Goal: Task Accomplishment & Management: Manage account settings

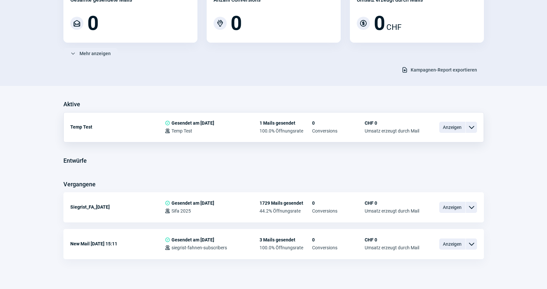
scroll to position [89, 0]
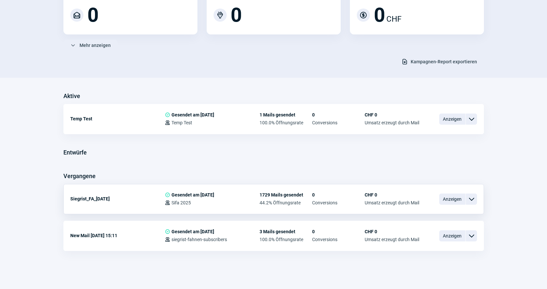
click at [474, 198] on span "ChevronDown icon" at bounding box center [471, 199] width 8 height 8
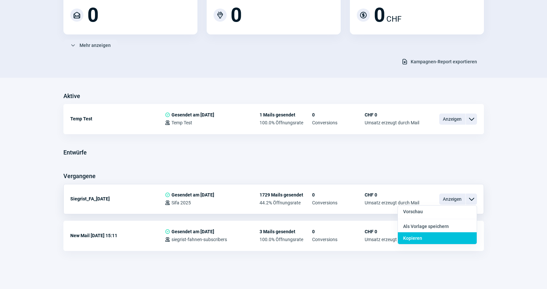
click at [461, 235] on div "Kopieren" at bounding box center [437, 238] width 79 height 12
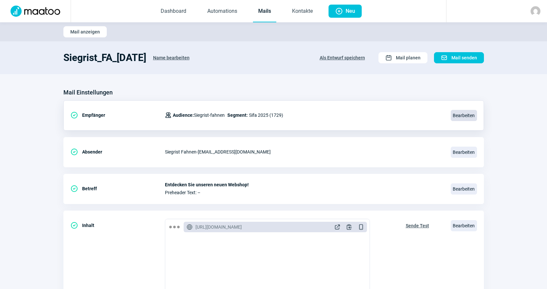
click at [458, 115] on span "Bearbeiten" at bounding box center [463, 115] width 26 height 11
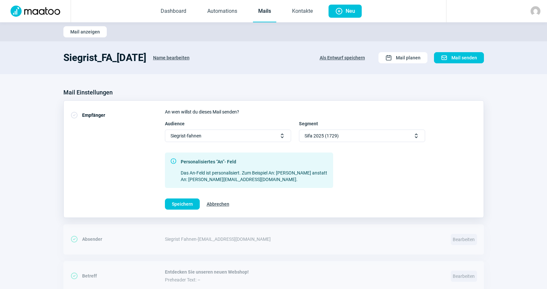
click at [329, 140] on span "Sifa 2025 (1729)" at bounding box center [321, 136] width 34 height 12
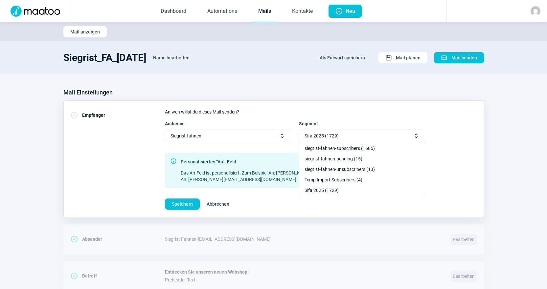
click at [379, 118] on div "An wen willst du dieses Mail senden? Audience Siegrist-fahnen Selector icon Seg…" at bounding box center [321, 159] width 312 height 101
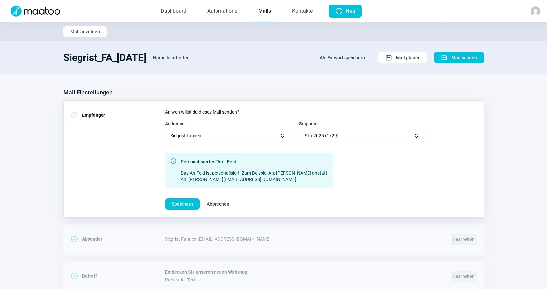
click at [214, 206] on span "Abbrechen" at bounding box center [217, 204] width 23 height 11
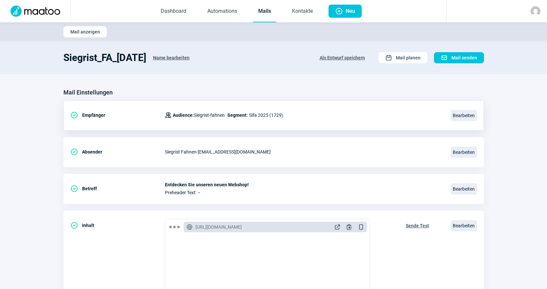
scroll to position [33, 0]
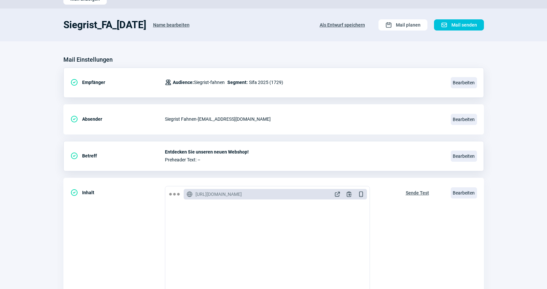
click at [226, 178] on div "CheckCircle icon Betreff Entdecken Sie unseren neuen Webshop! Preheader Text: –…" at bounding box center [273, 257] width 420 height 159
click at [254, 149] on span "Entdecken Sie unseren neuen Webshop!" at bounding box center [304, 151] width 278 height 5
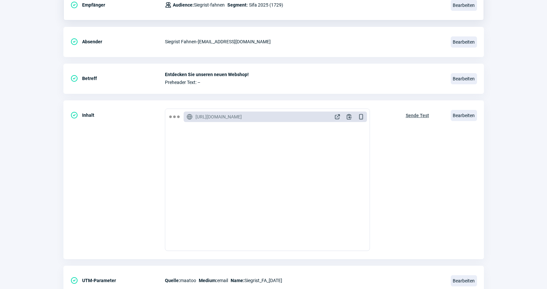
scroll to position [98, 0]
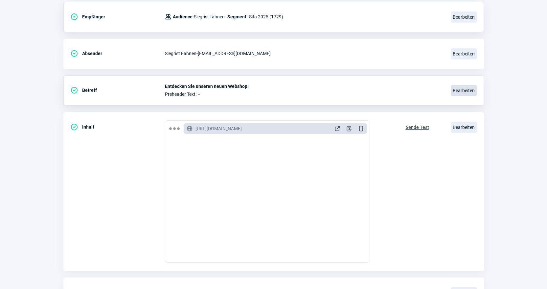
click at [453, 90] on span "Bearbeiten" at bounding box center [463, 90] width 26 height 11
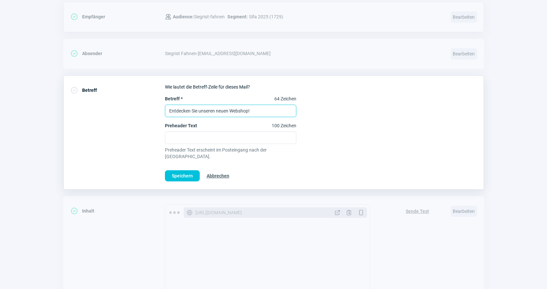
click at [239, 109] on input "Entdecken Sie unseren neuen Webshop!" at bounding box center [230, 111] width 131 height 12
paste input "Frisch online: Ihr neuer Shop für kreative Werbeartikel"
type input "Frisch online: Ihr neuer Shop für kreative Werbeartikel"
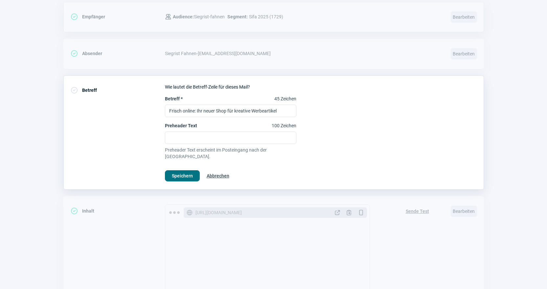
click at [178, 171] on span "Speichern" at bounding box center [182, 176] width 21 height 11
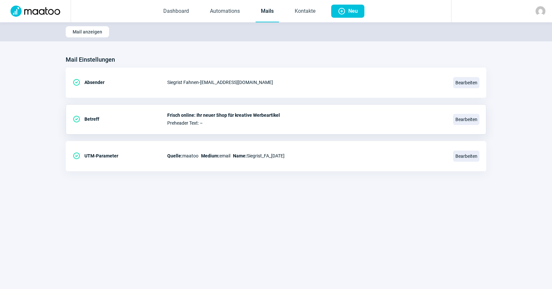
click at [451, 141] on div "CheckCircle icon Betreff Frisch online: Ihr neuer Shop für kreative Werbeartike…" at bounding box center [276, 156] width 420 height 30
click at [458, 121] on span "Bearbeiten" at bounding box center [466, 119] width 26 height 11
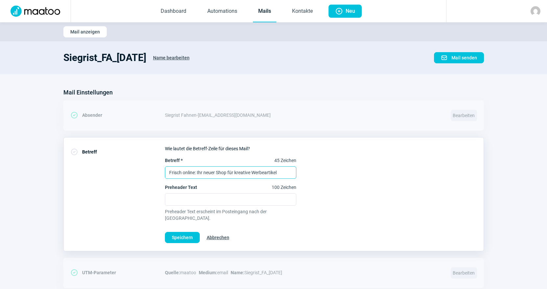
click at [234, 170] on input "Frisch online: Ihr neuer Shop für kreative Werbeartikel" at bounding box center [230, 172] width 131 height 12
paste input "Neue Webseite, neue Inspiration – jetzt reinklicken"
click at [260, 172] on input "Neue Webseite, neue Inspiration – jetzt reinklicken" at bounding box center [230, 172] width 131 height 12
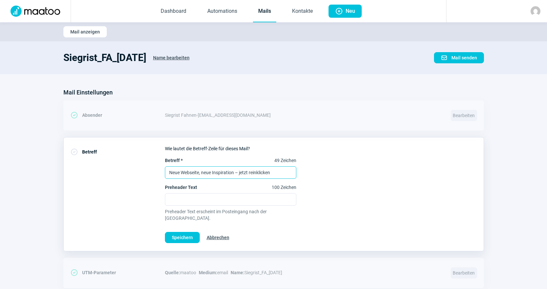
click at [260, 172] on input "Neue Webseite, neue Inspiration – jetzt reinklicken" at bounding box center [230, 172] width 131 height 12
type input "Neue Webseite, neue Inspiration – jetzt entdecken"
click at [181, 234] on span "Speichern" at bounding box center [182, 237] width 21 height 11
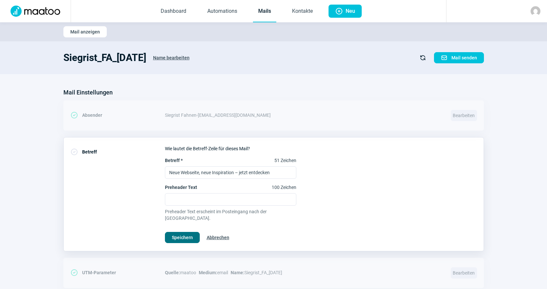
click at [175, 234] on span "Speichern" at bounding box center [182, 237] width 21 height 11
click at [192, 232] on span "Speichern" at bounding box center [182, 237] width 21 height 11
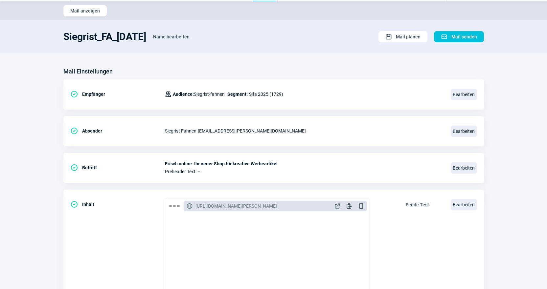
scroll to position [33, 0]
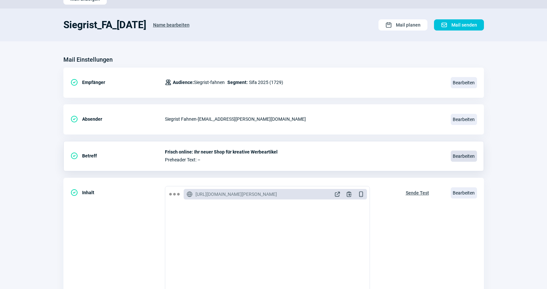
click at [467, 162] on span "Bearbeiten" at bounding box center [463, 156] width 26 height 11
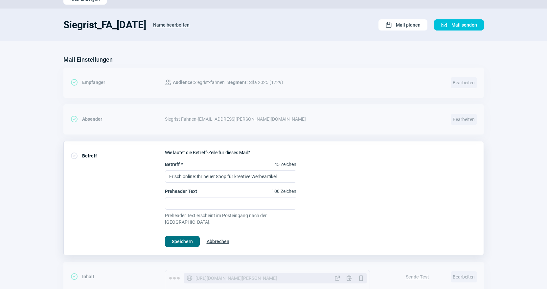
click at [189, 236] on span "Speichern" at bounding box center [182, 241] width 21 height 11
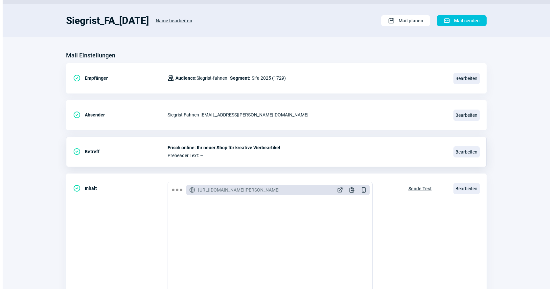
scroll to position [98, 0]
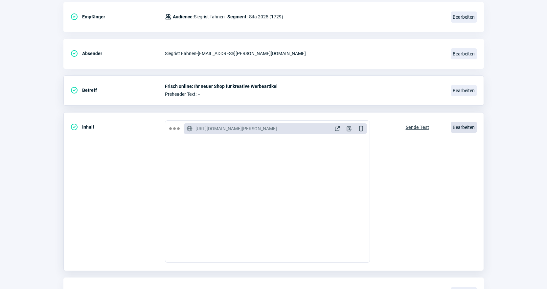
click at [463, 127] on span "Bearbeiten" at bounding box center [463, 127] width 26 height 11
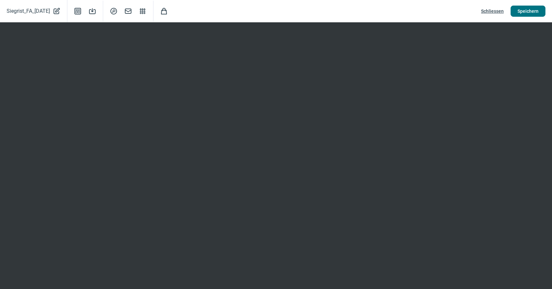
click at [517, 12] on button "Speichern" at bounding box center [527, 11] width 35 height 11
click at [487, 12] on span "Schliessen" at bounding box center [492, 11] width 23 height 11
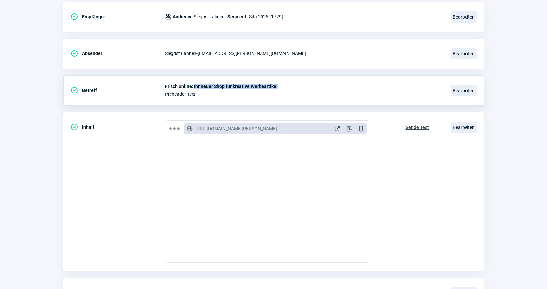
drag, startPoint x: 280, startPoint y: 86, endPoint x: 193, endPoint y: 86, distance: 87.0
click at [193, 86] on span "Frisch online: Ihr neuer Shop für kreative Werbeartikel" at bounding box center [304, 86] width 278 height 5
copy span "Ihr neuer Shop für kreative Werbeartikel"
click at [470, 127] on span "Bearbeiten" at bounding box center [463, 127] width 26 height 11
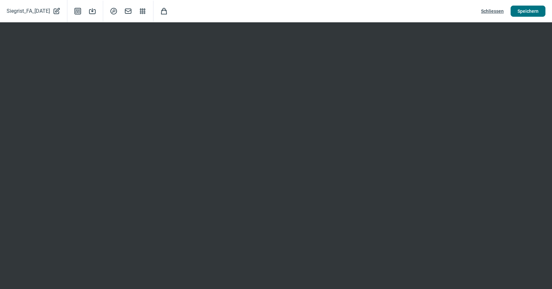
click at [532, 14] on span "Speichern" at bounding box center [527, 11] width 21 height 11
drag, startPoint x: 496, startPoint y: 10, endPoint x: 491, endPoint y: 16, distance: 7.8
click at [496, 10] on span "Schliessen" at bounding box center [492, 11] width 23 height 11
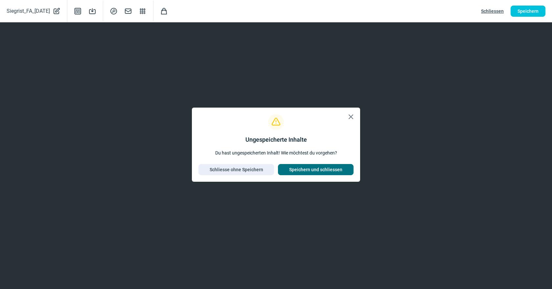
click at [321, 168] on span "Speichern und schliessen" at bounding box center [315, 169] width 53 height 11
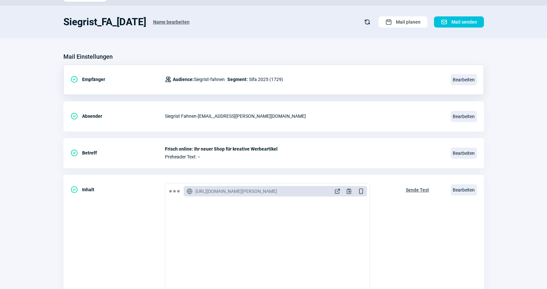
scroll to position [0, 0]
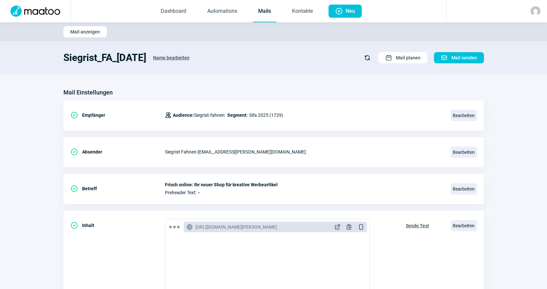
click at [272, 14] on link "Mails" at bounding box center [264, 12] width 23 height 22
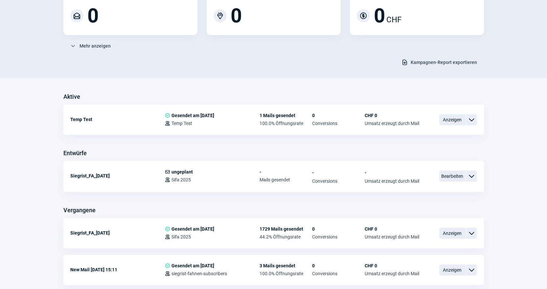
scroll to position [98, 0]
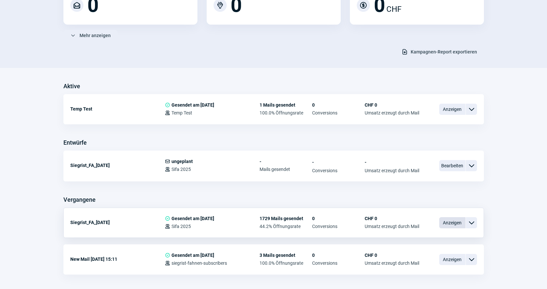
click at [458, 220] on span "Anzeigen" at bounding box center [452, 222] width 26 height 11
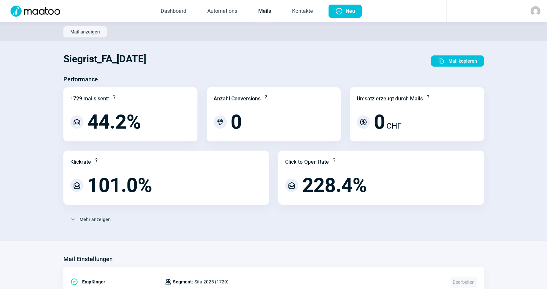
click at [258, 18] on link "Mails" at bounding box center [264, 12] width 23 height 22
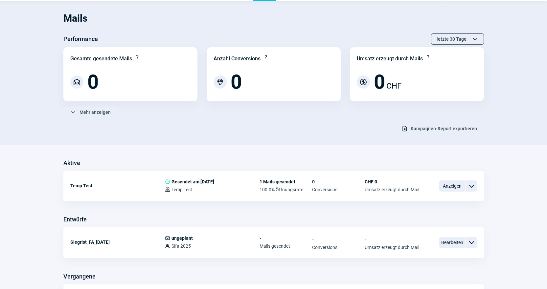
scroll to position [98, 0]
